Goal: Transaction & Acquisition: Obtain resource

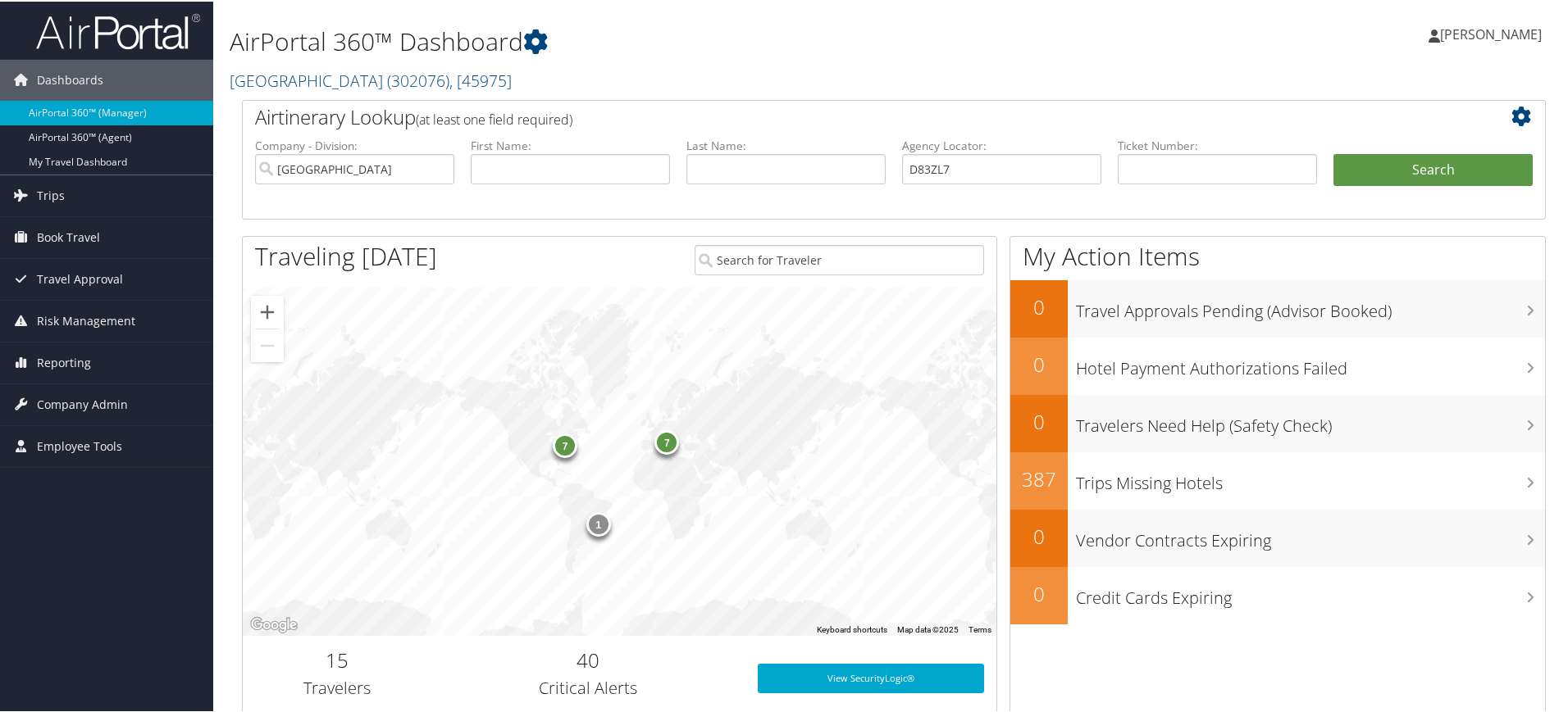
type input "D83ZL7"
click at [437, 169] on input "Temple University" at bounding box center [355, 167] width 199 height 30
click at [1387, 169] on button "Search" at bounding box center [1433, 169] width 199 height 33
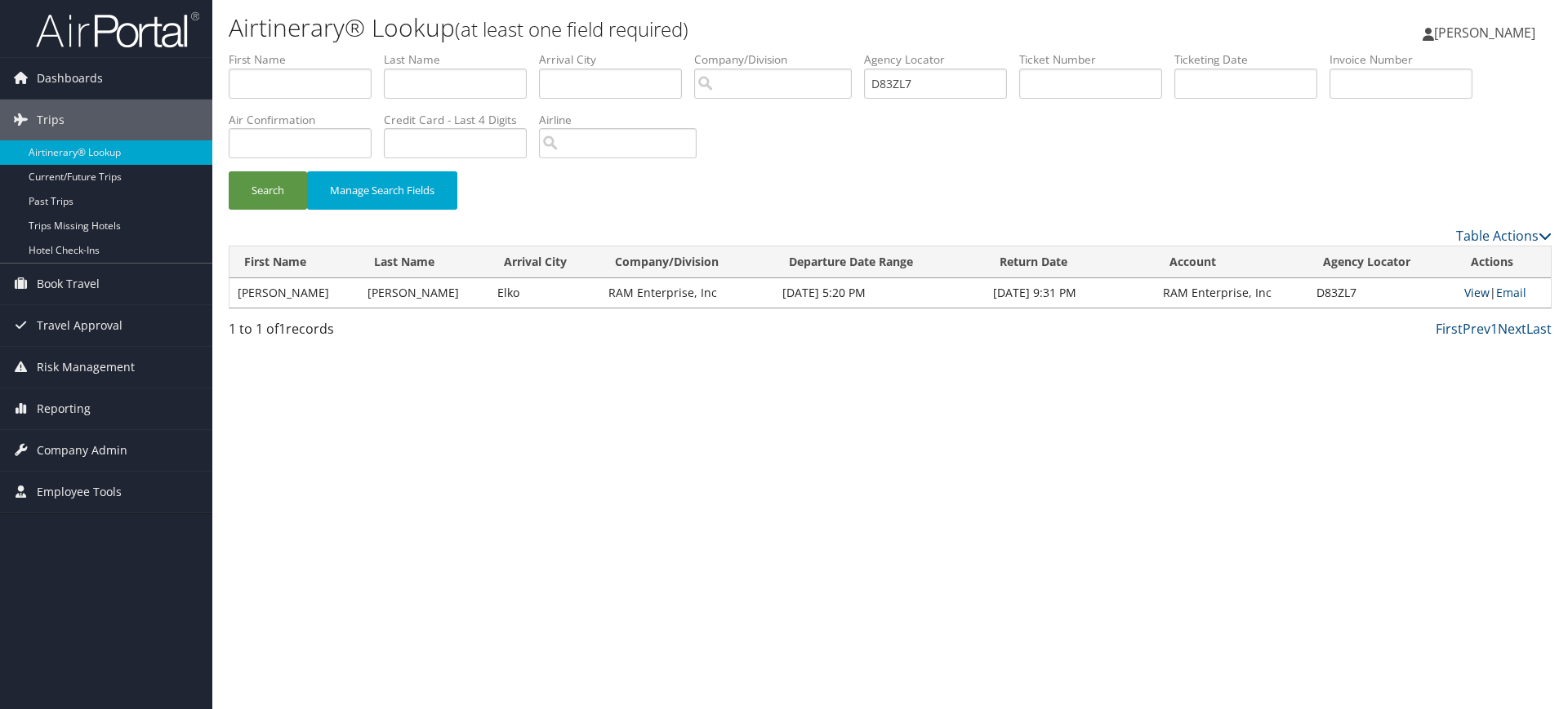
click at [1475, 286] on link "View" at bounding box center [1477, 292] width 25 height 16
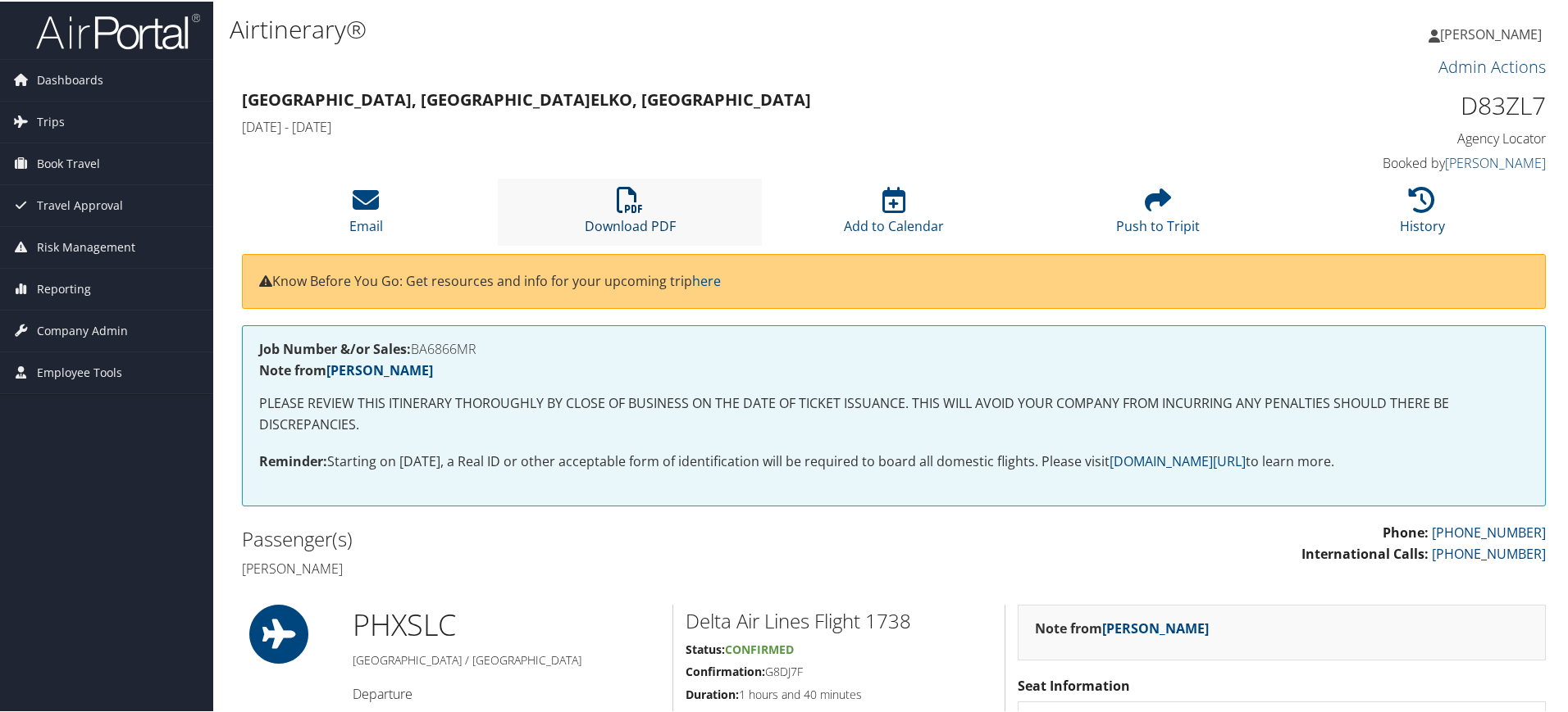
click at [652, 218] on link "Download PDF" at bounding box center [630, 214] width 91 height 39
